Goal: Navigation & Orientation: Find specific page/section

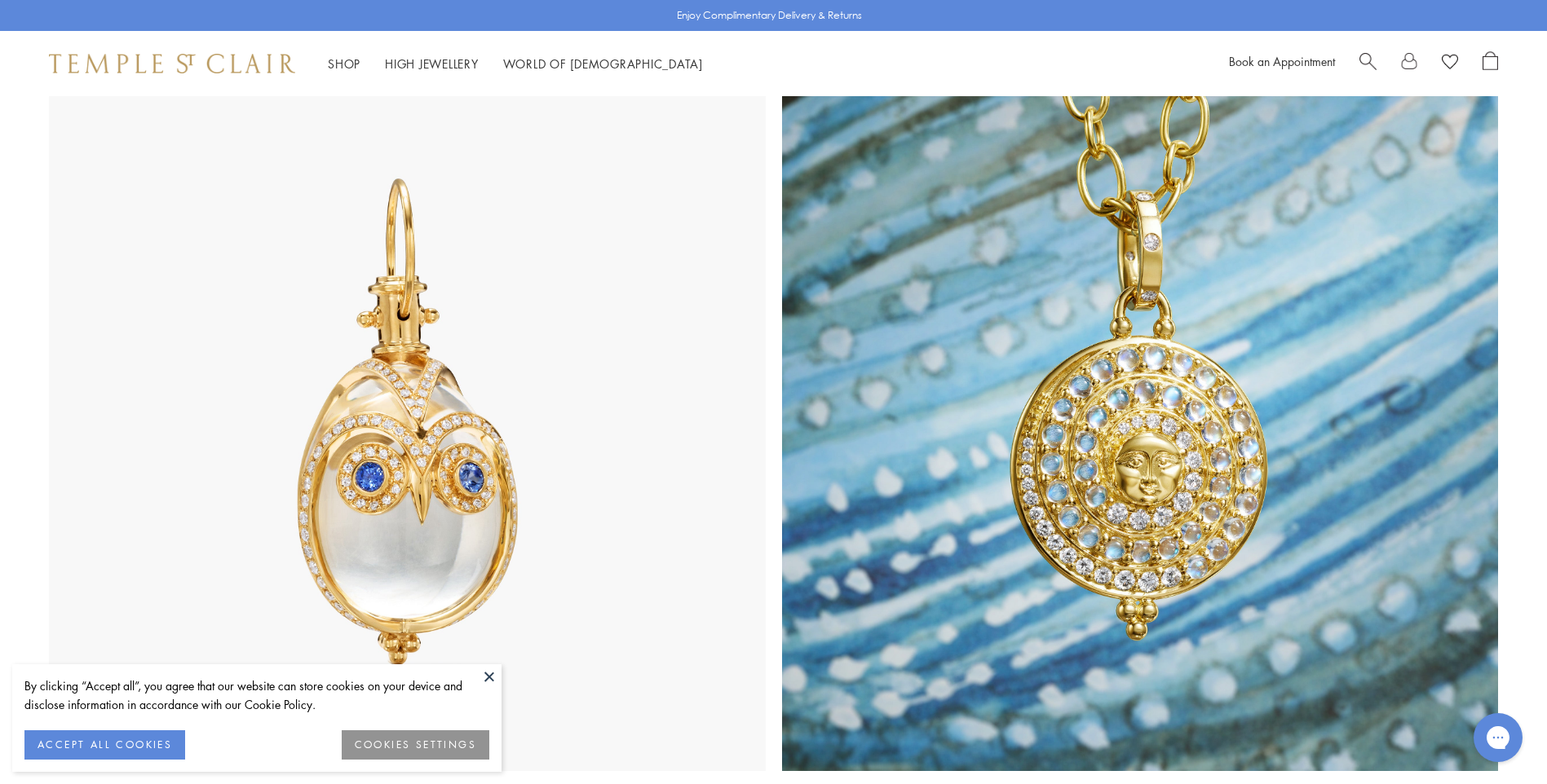
scroll to position [878, 0]
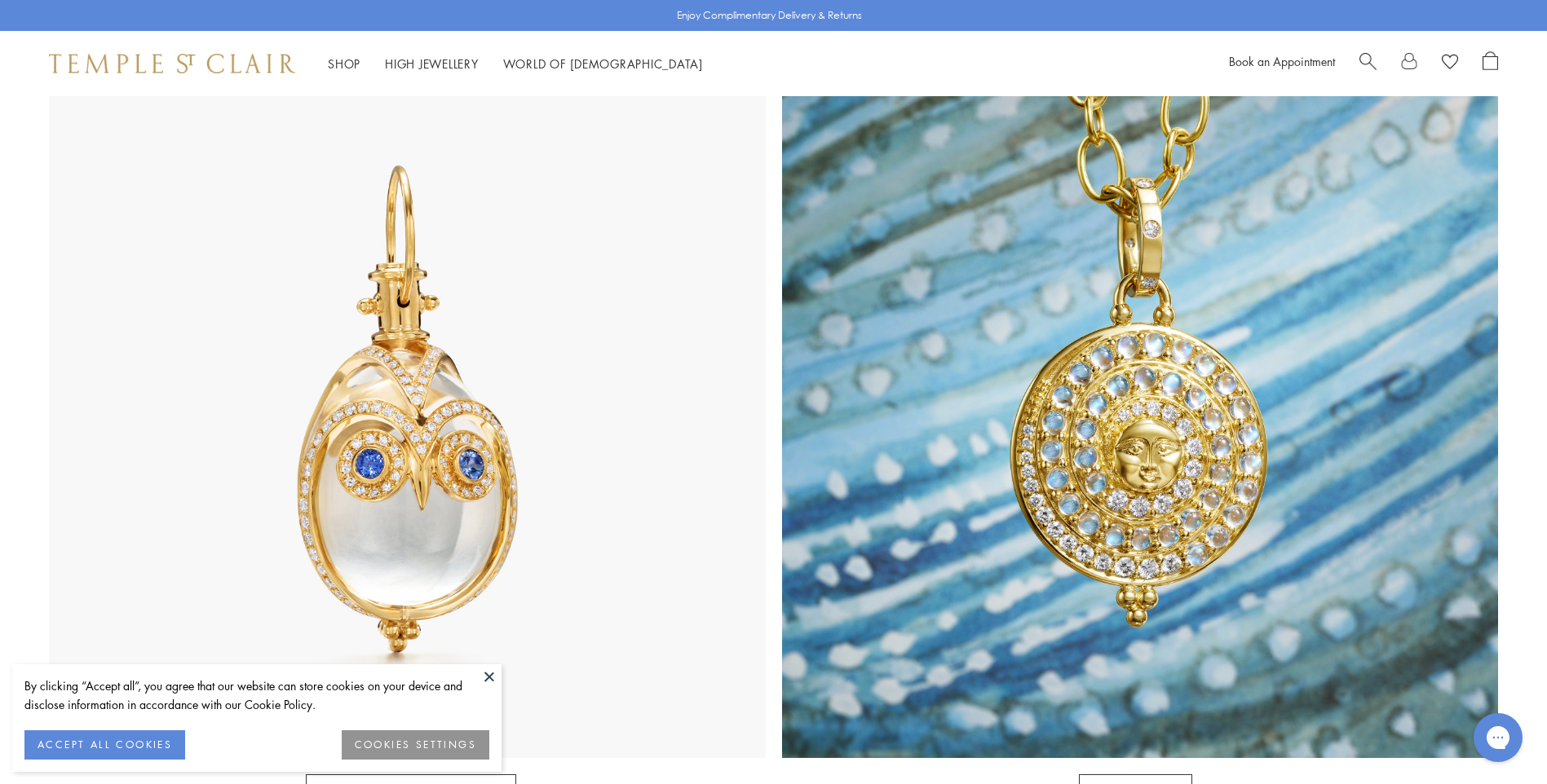
click at [491, 679] on button at bounding box center [489, 677] width 24 height 24
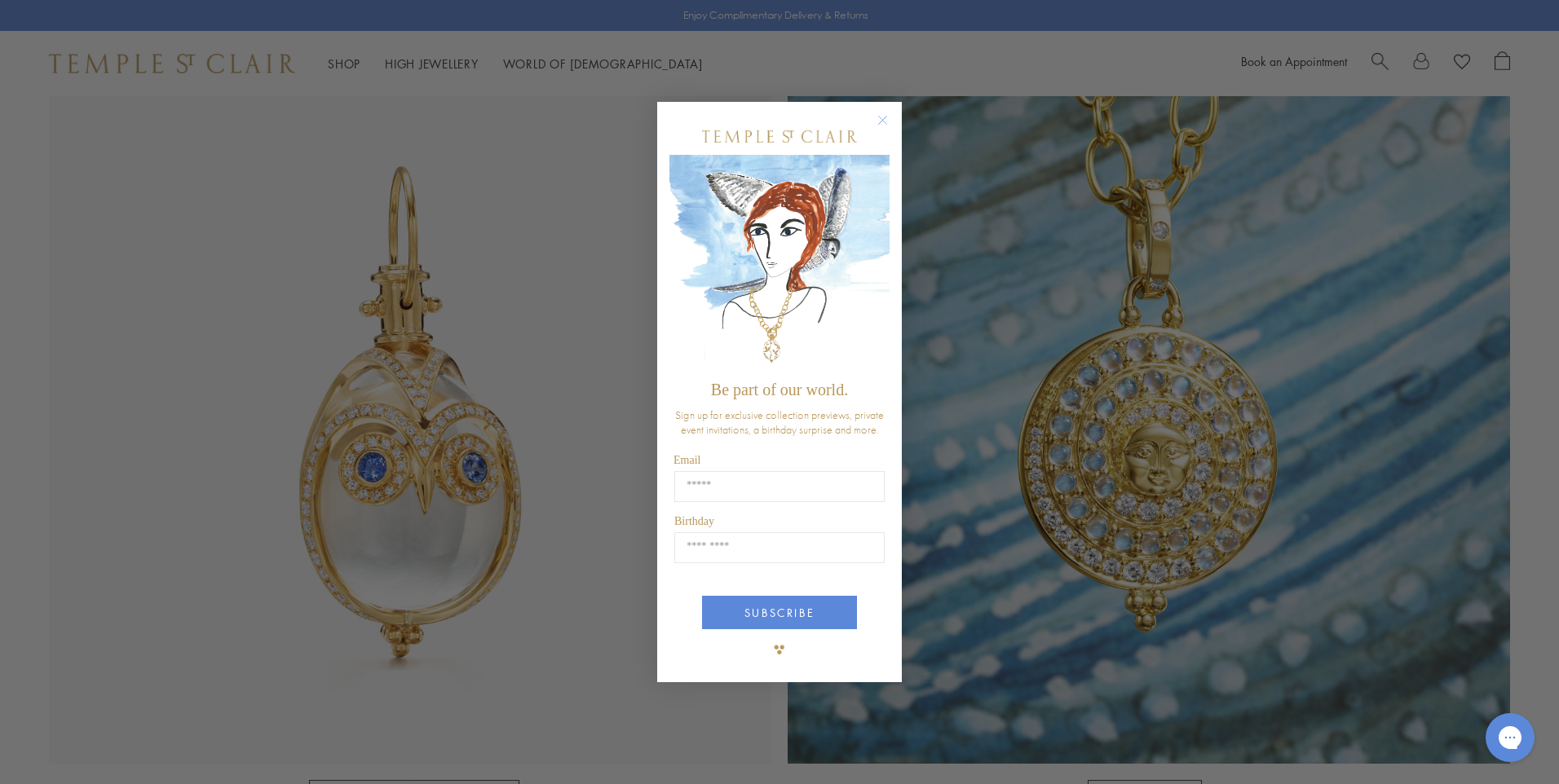
click at [884, 114] on circle "Close dialog" at bounding box center [883, 121] width 20 height 20
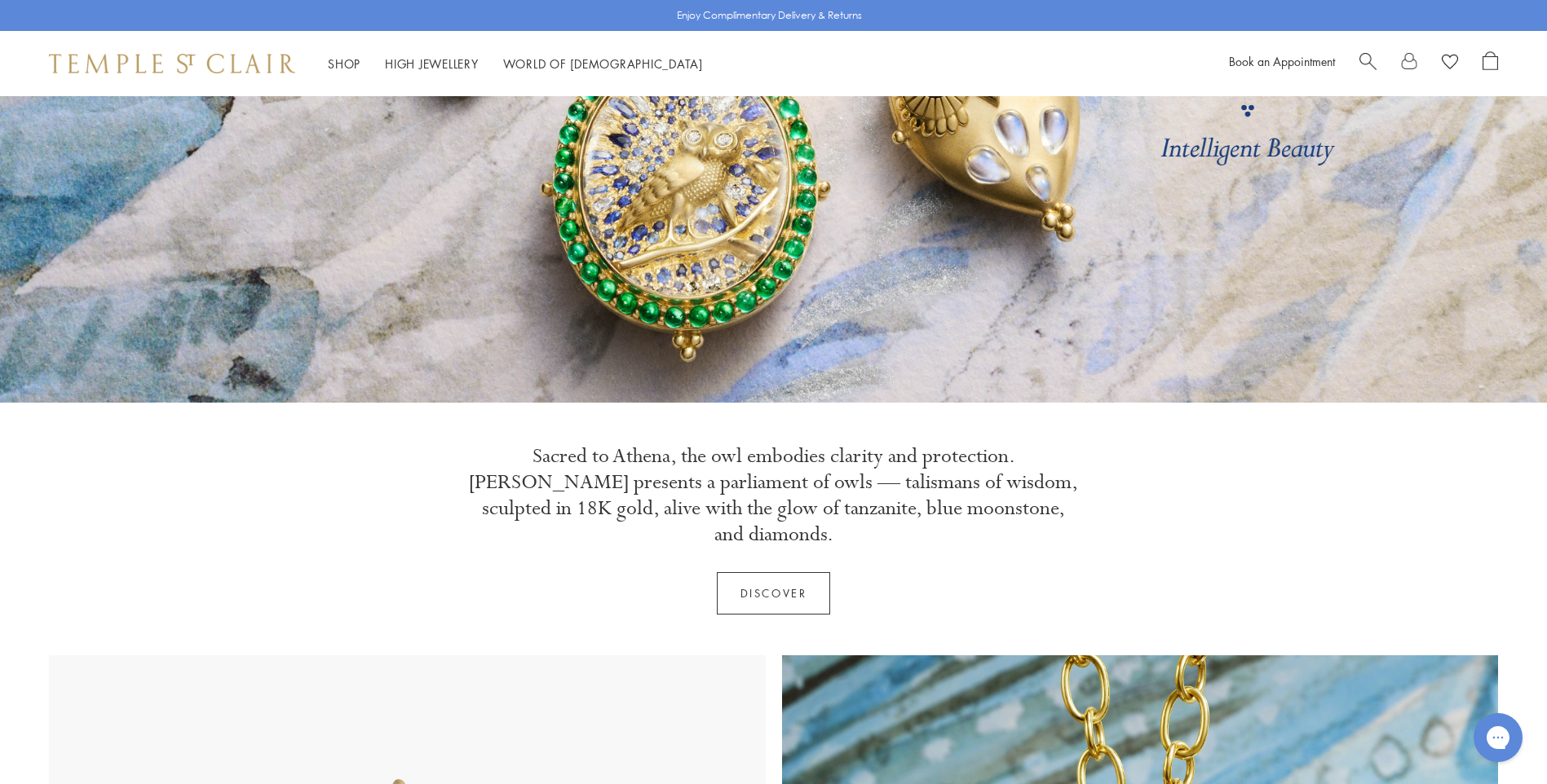
scroll to position [0, 0]
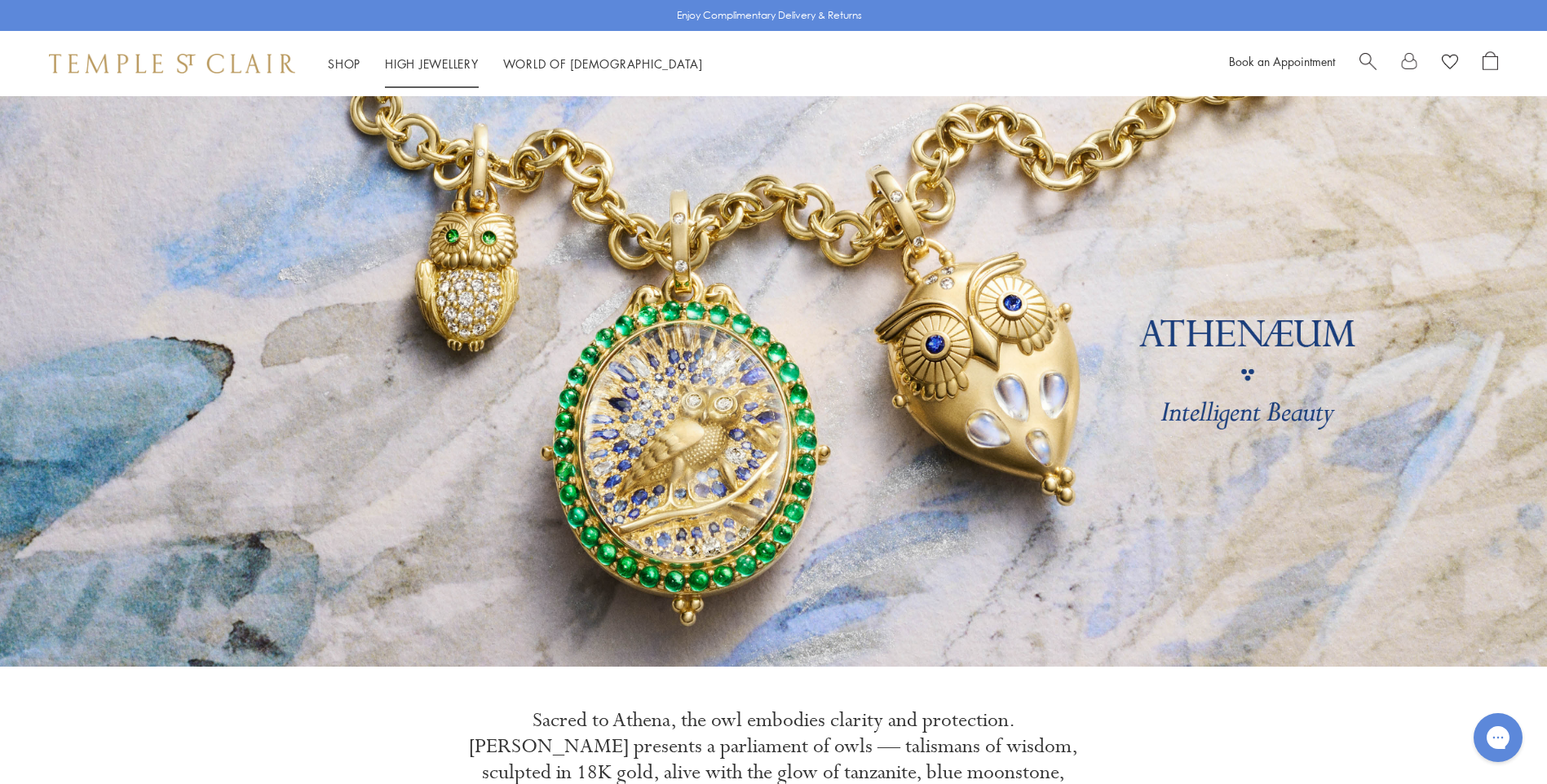
click at [439, 61] on link "High Jewellery High Jewellery" at bounding box center [432, 63] width 94 height 16
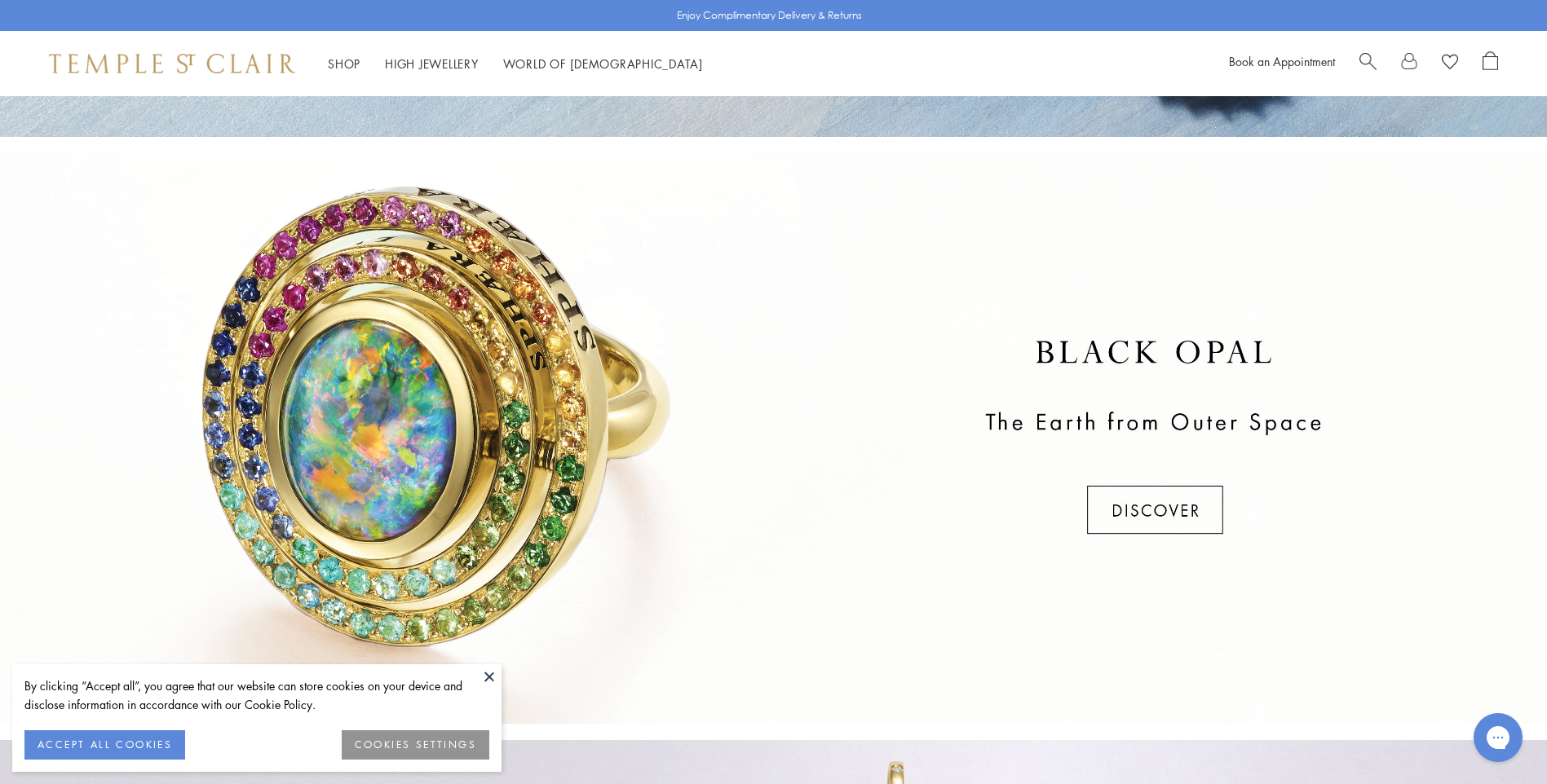
scroll to position [483, 0]
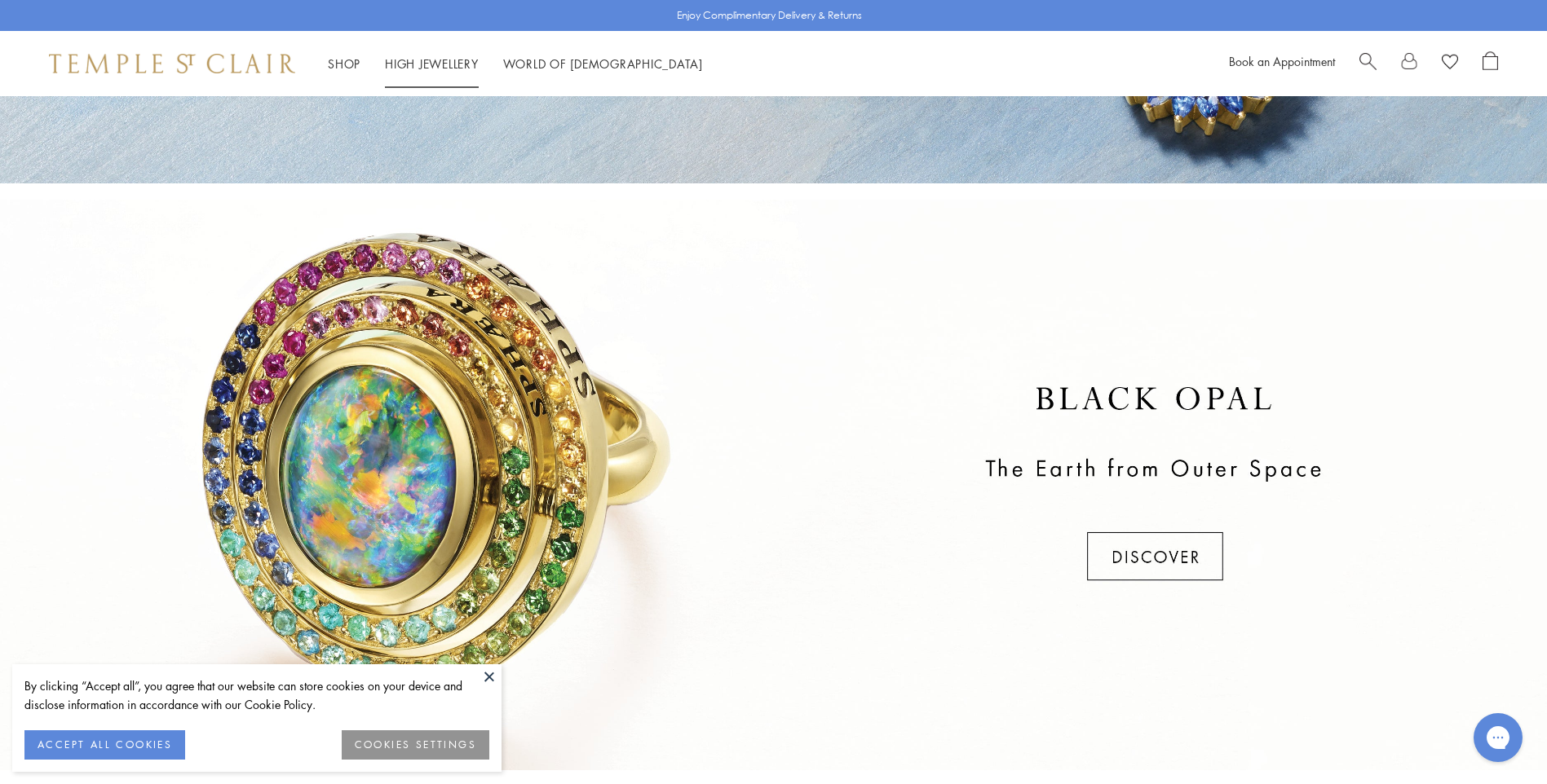
click at [399, 61] on link "High Jewellery High Jewellery" at bounding box center [432, 63] width 94 height 16
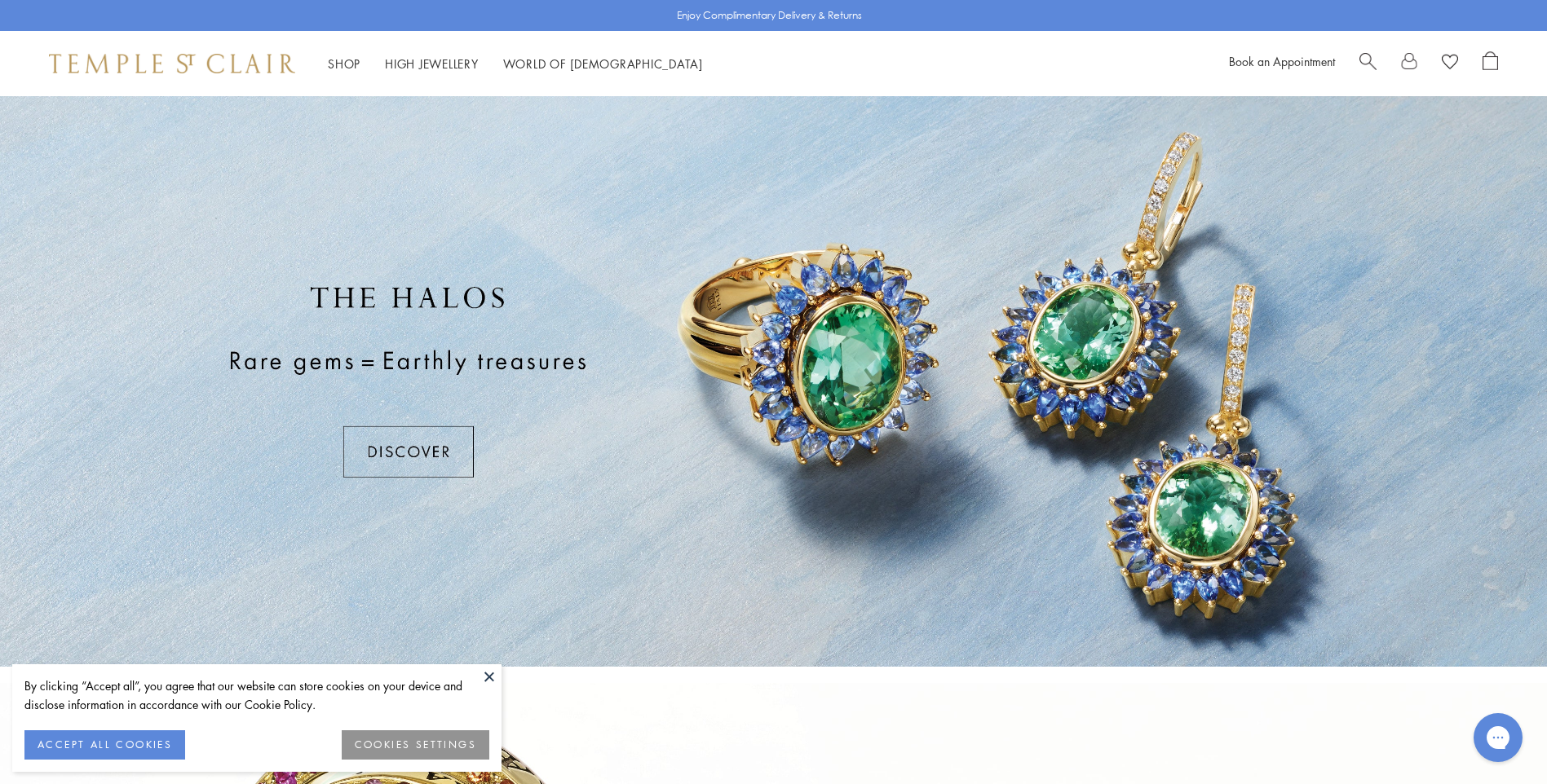
click at [388, 453] on div at bounding box center [774, 381] width 1547 height 571
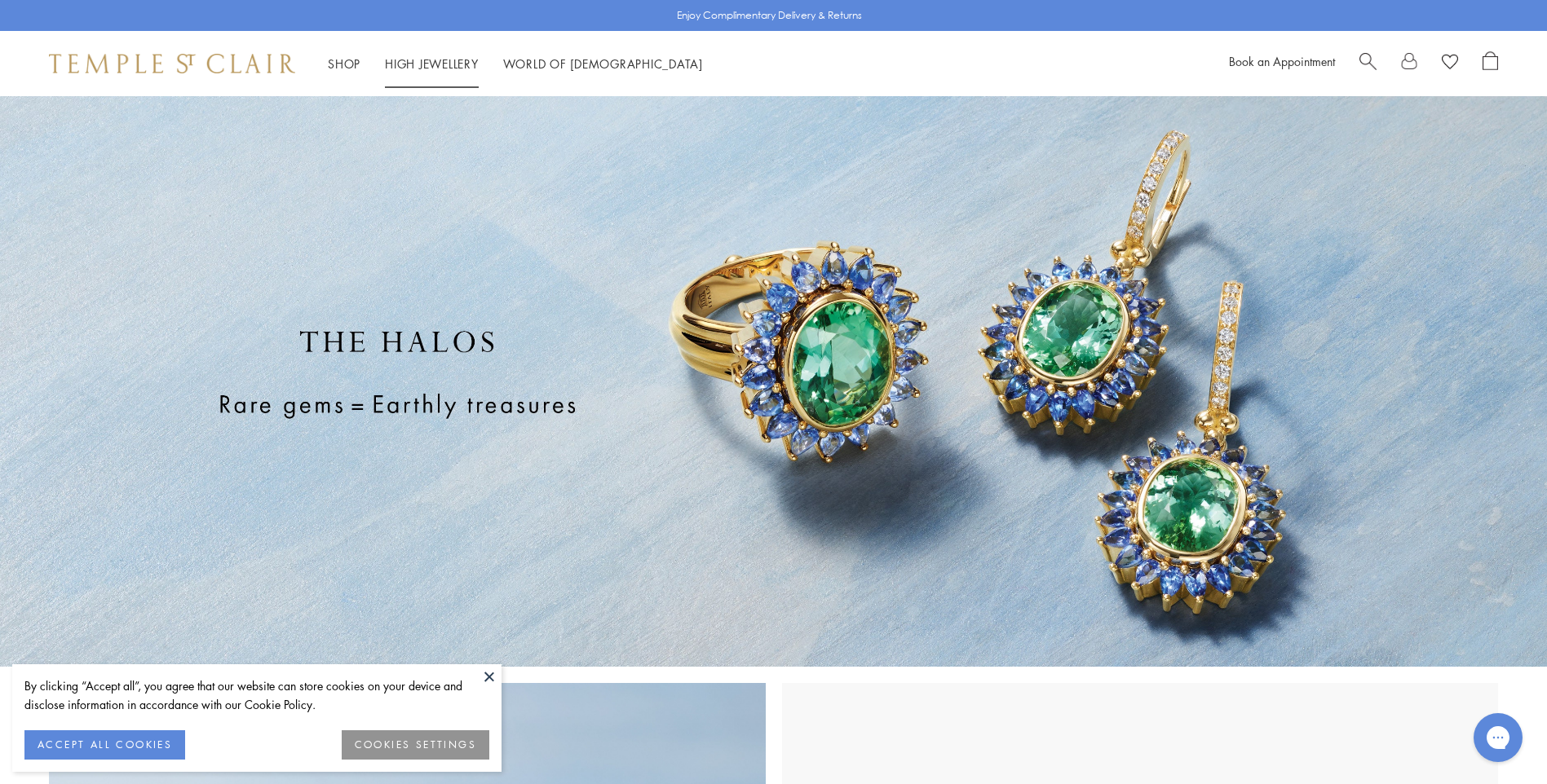
click at [398, 61] on link "High Jewellery High Jewellery" at bounding box center [432, 63] width 94 height 16
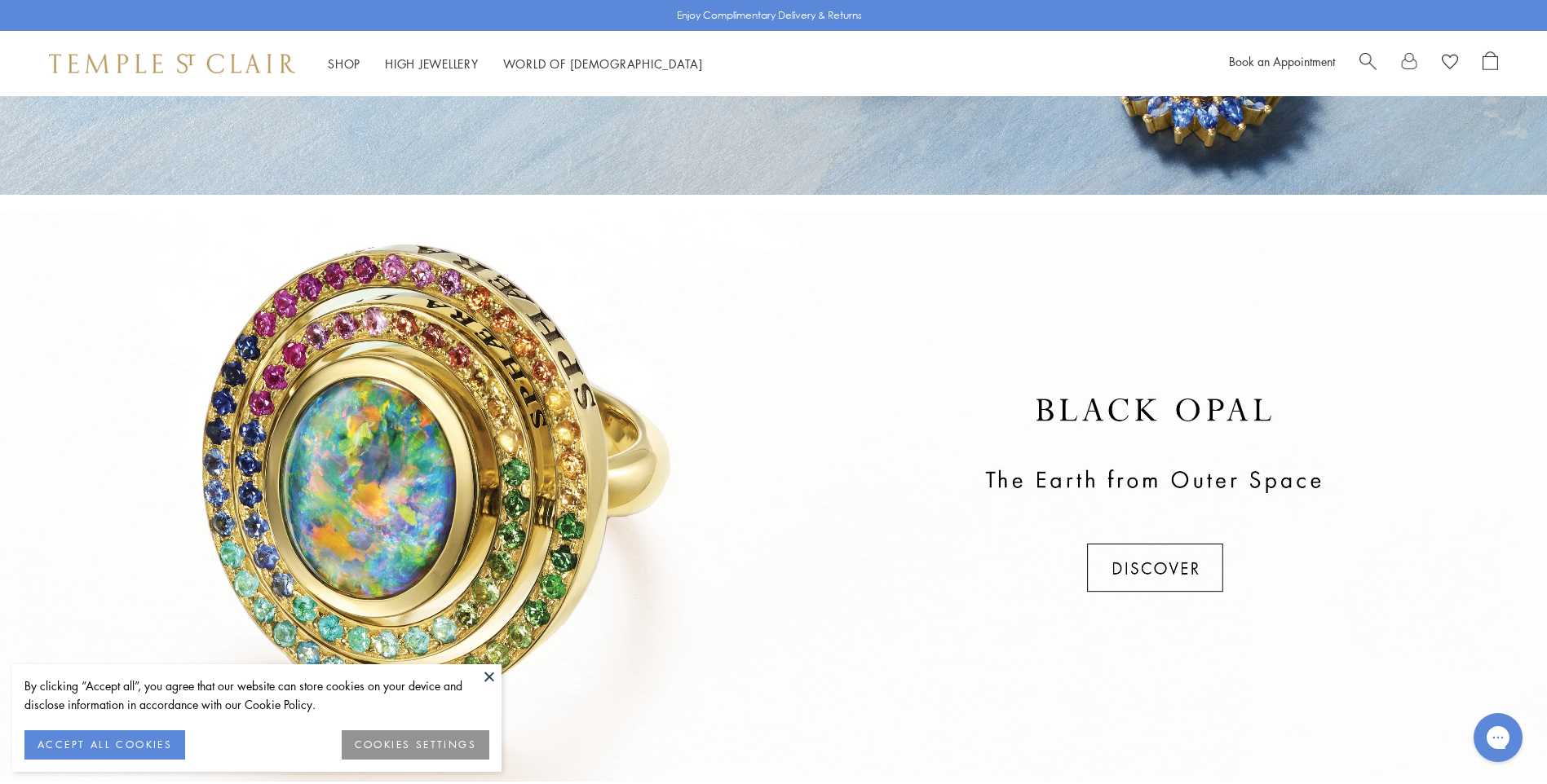
scroll to position [571, 0]
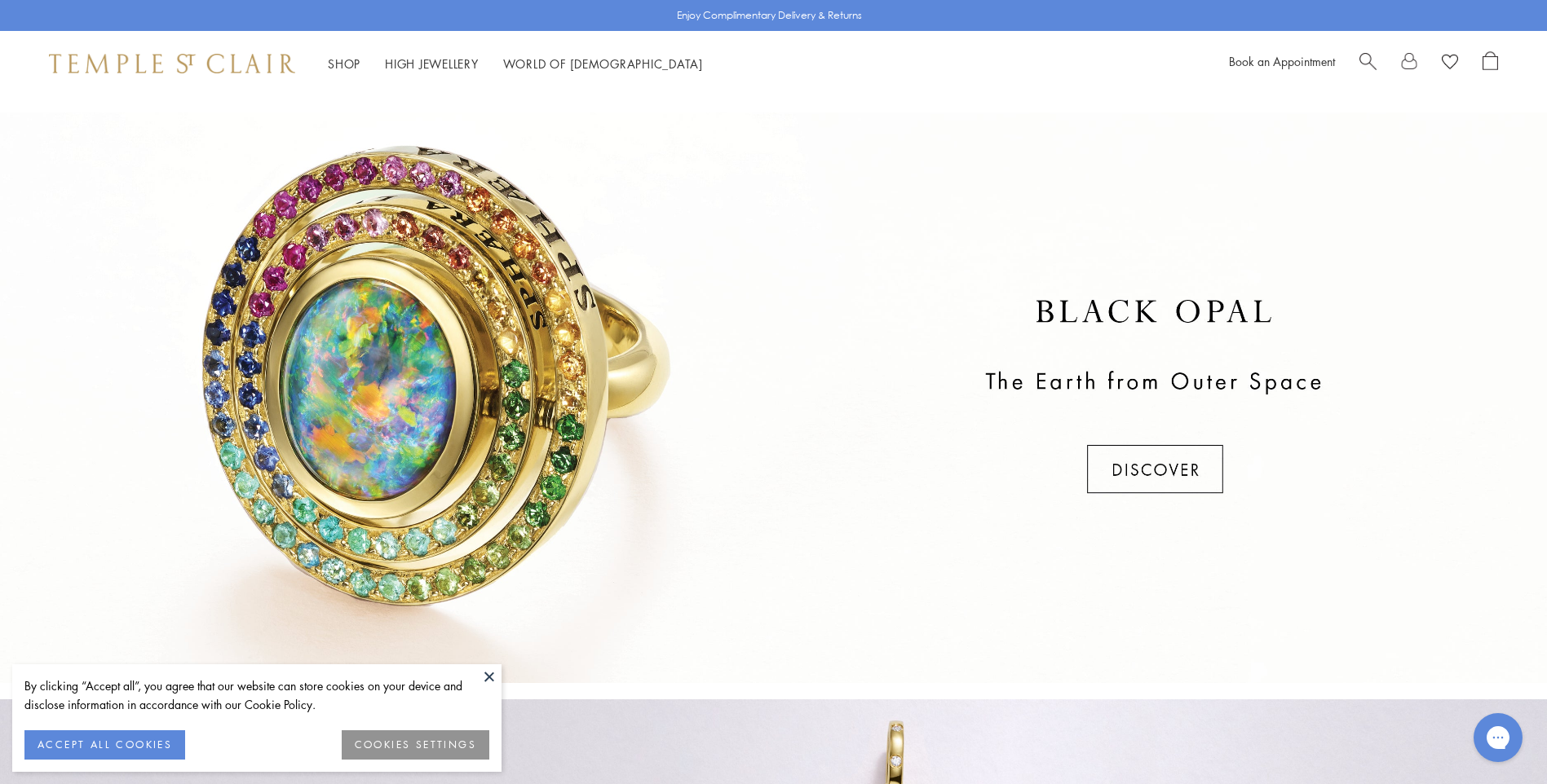
click at [1165, 466] on div at bounding box center [774, 398] width 1547 height 571
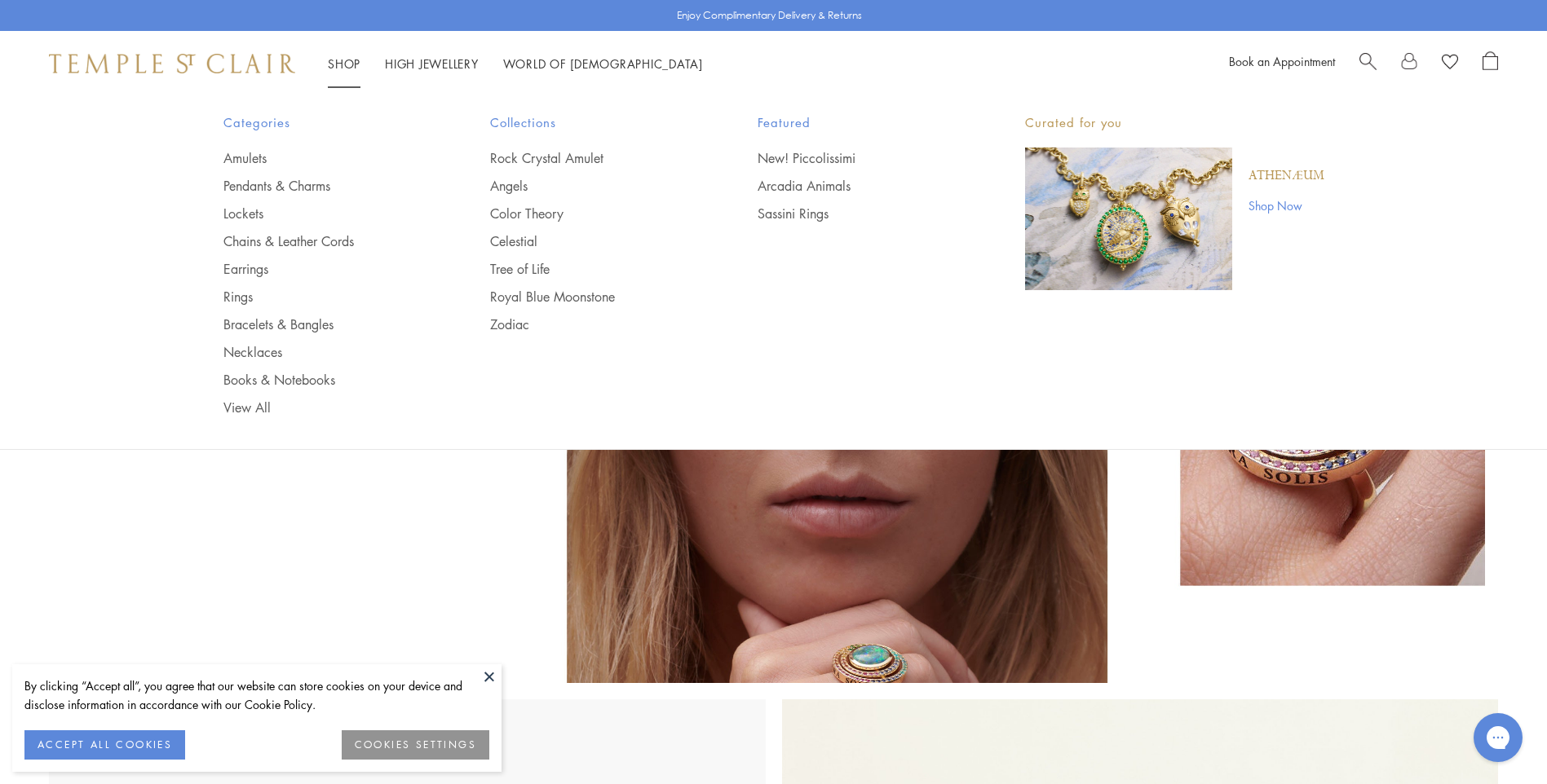
click at [347, 61] on link "Shop Shop" at bounding box center [344, 63] width 33 height 16
click at [355, 68] on link "Shop Shop" at bounding box center [344, 63] width 33 height 16
click at [523, 158] on link "Rock Crystal Amulet" at bounding box center [591, 158] width 202 height 18
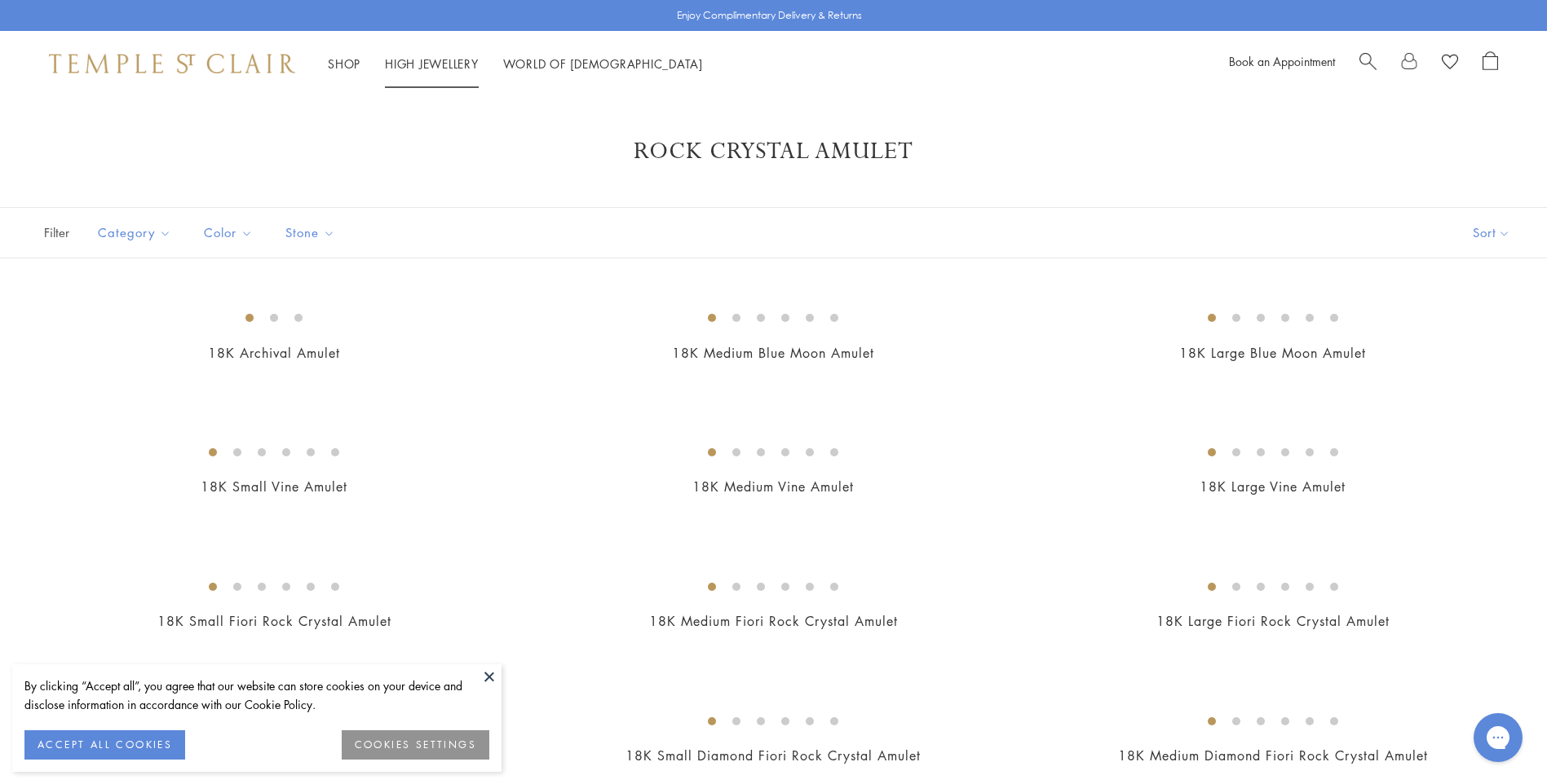
click at [352, 64] on link "Shop Shop" at bounding box center [344, 63] width 33 height 16
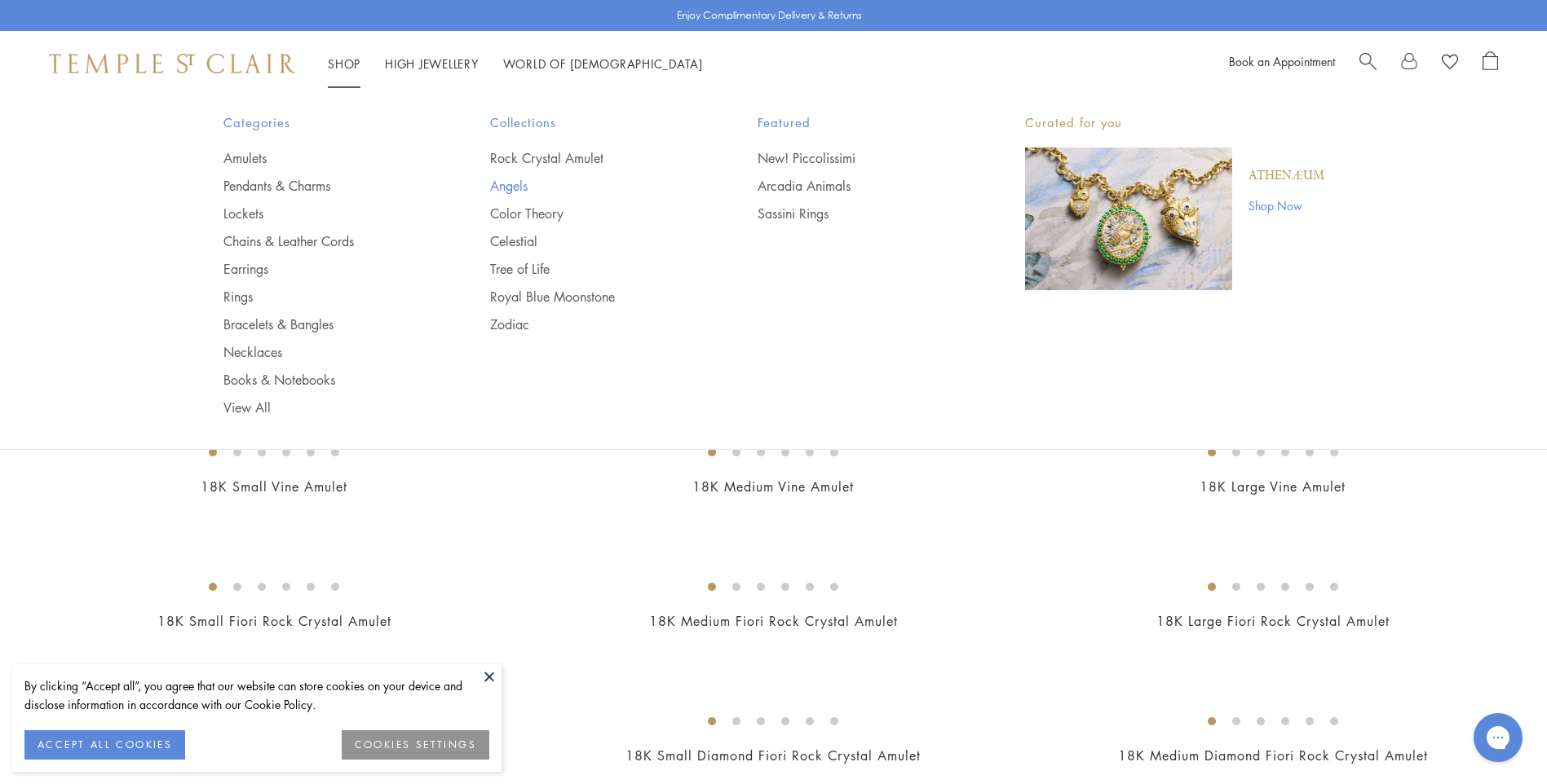
click at [509, 189] on link "Angels" at bounding box center [591, 186] width 202 height 18
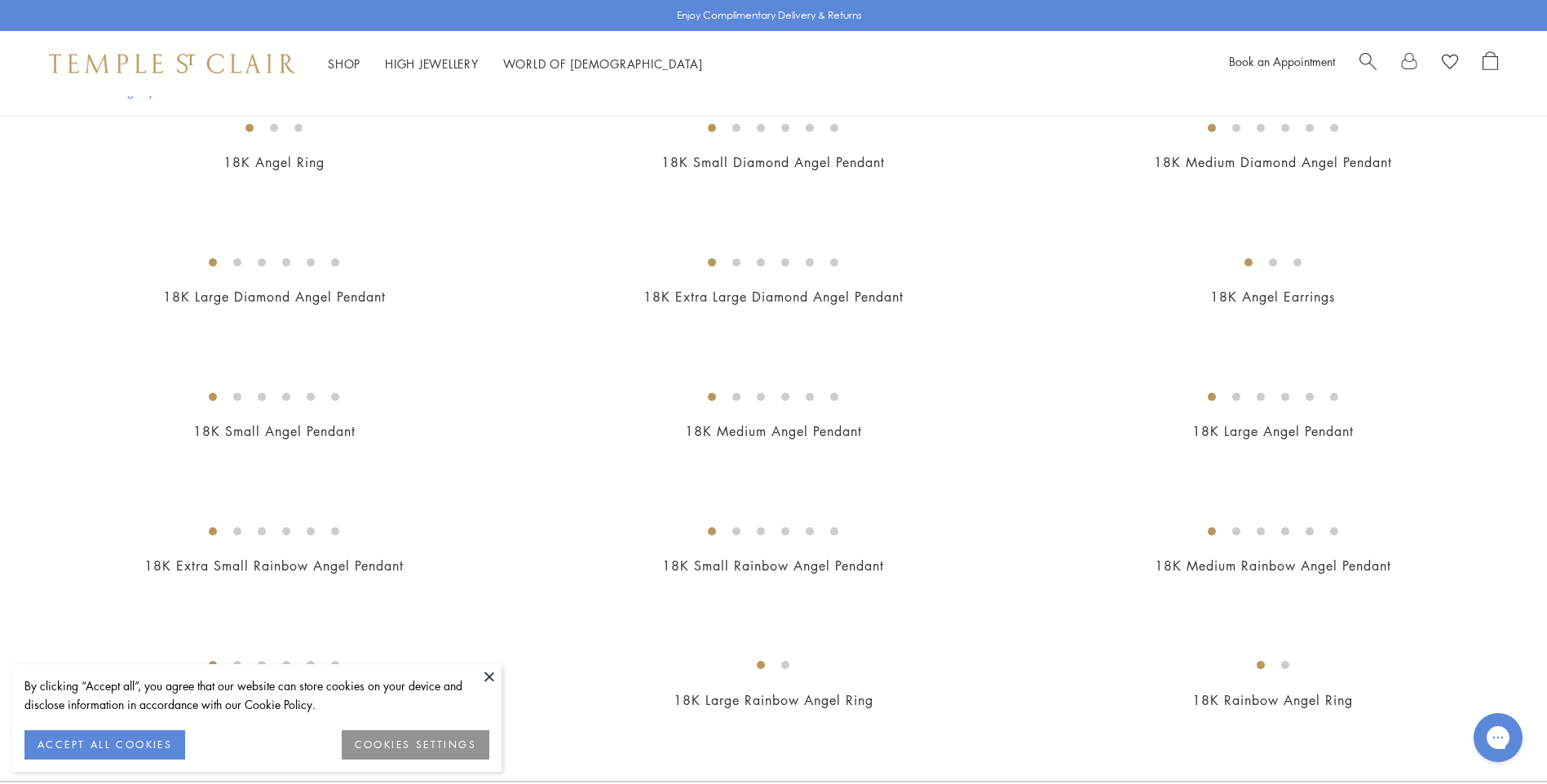
scroll to position [575, 0]
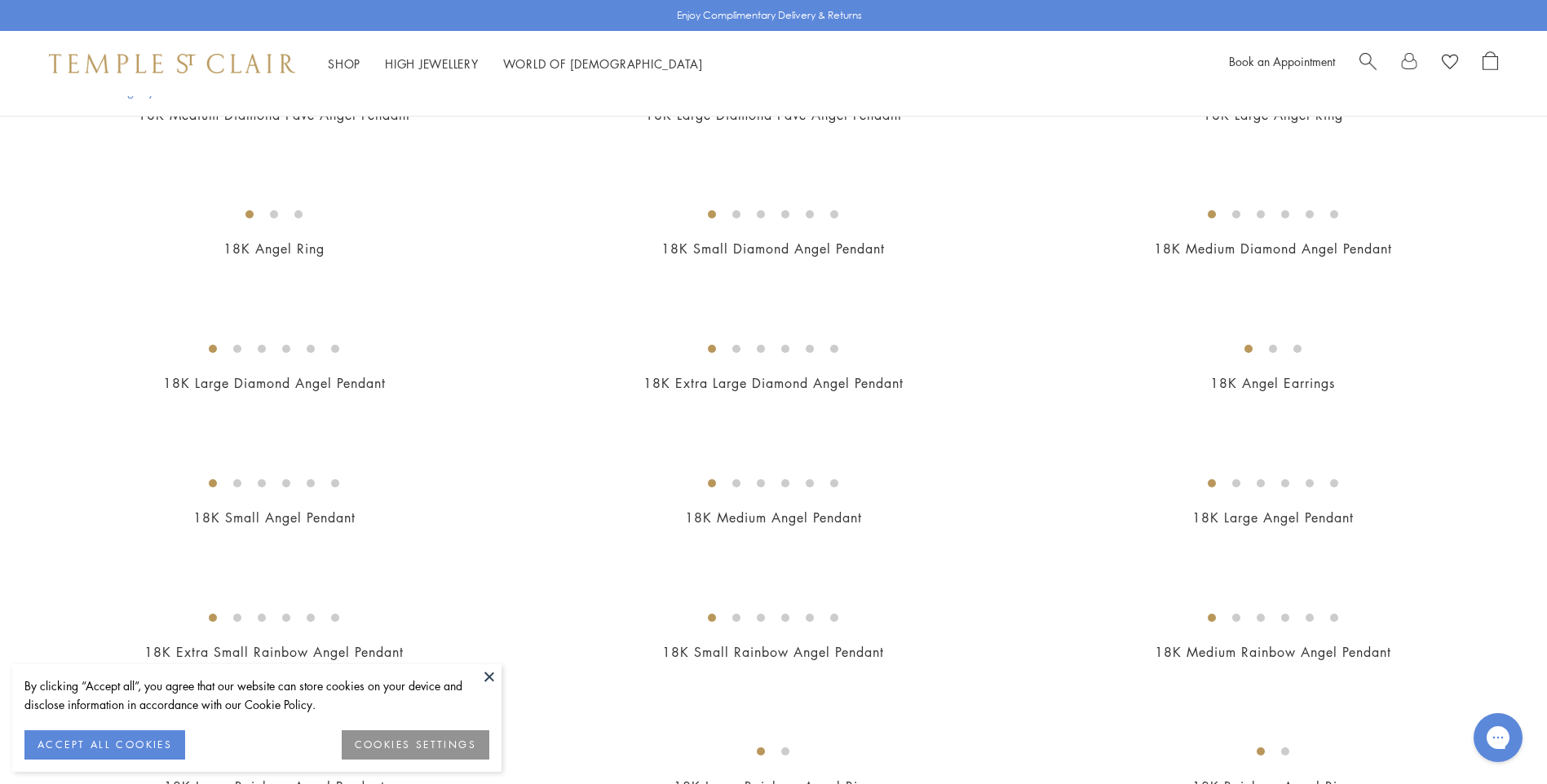
click at [484, 678] on button at bounding box center [489, 677] width 24 height 24
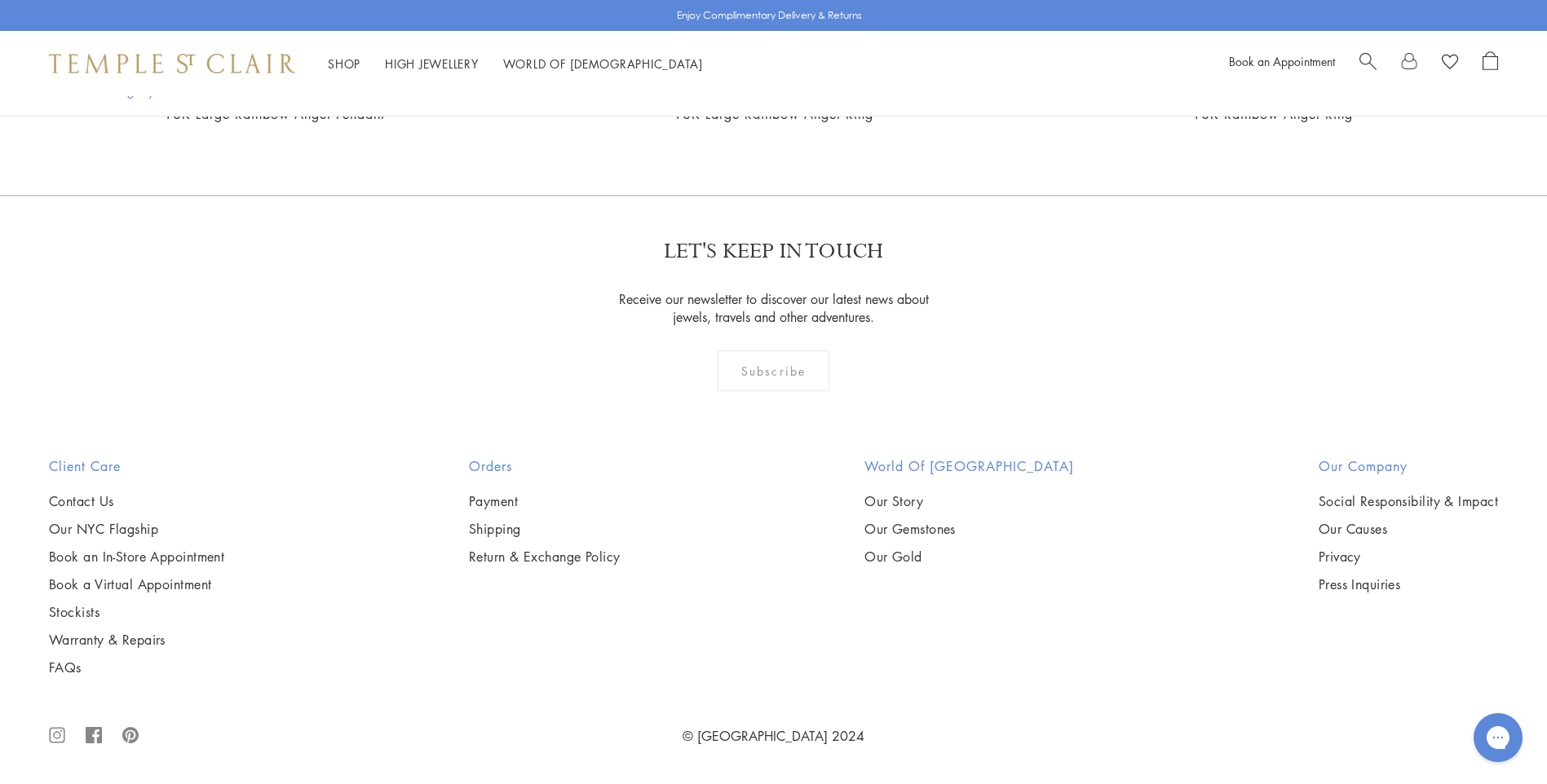
scroll to position [3491, 0]
